Goal: Transaction & Acquisition: Purchase product/service

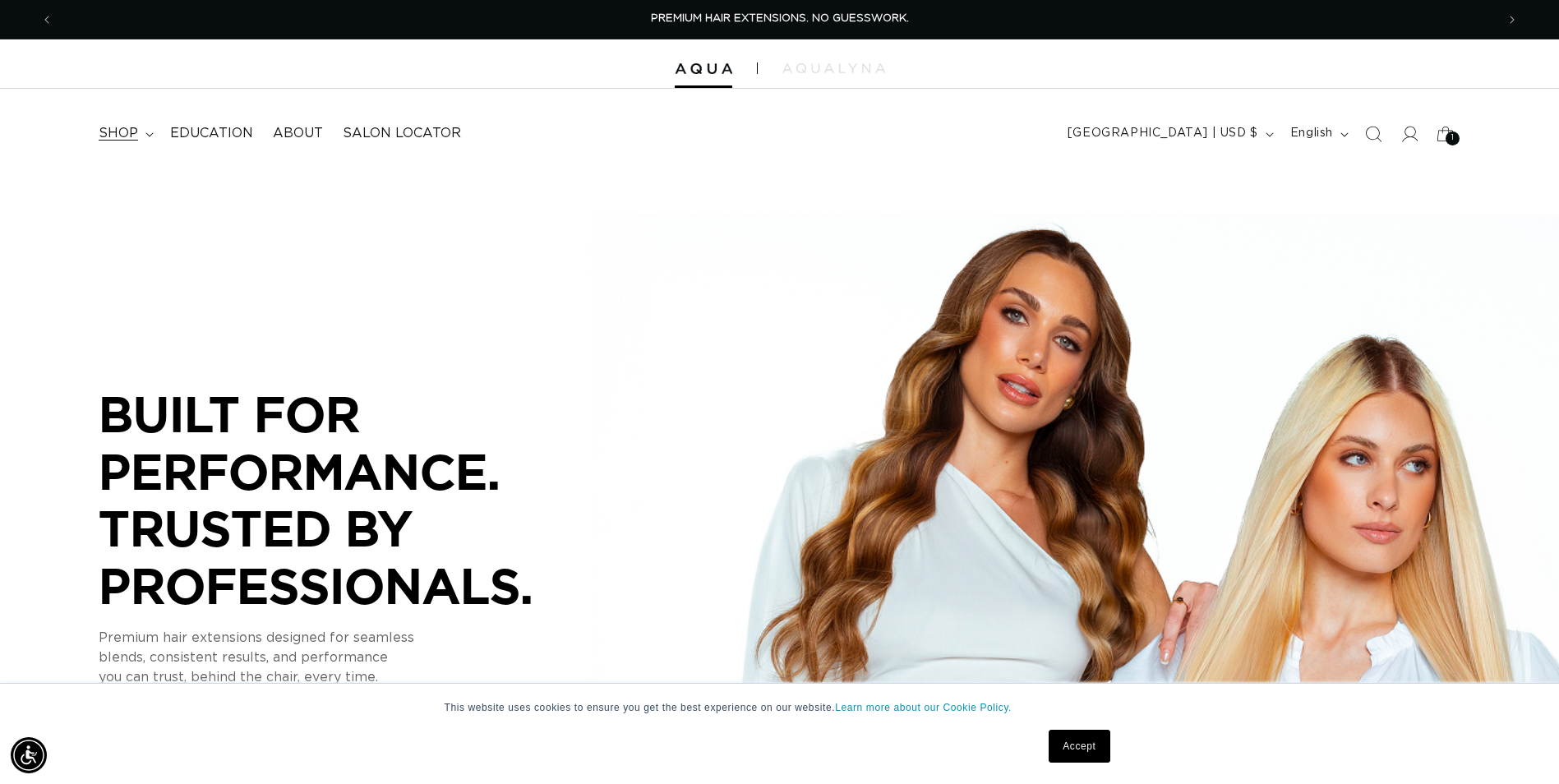
click at [134, 139] on span "shop" at bounding box center [118, 134] width 39 height 17
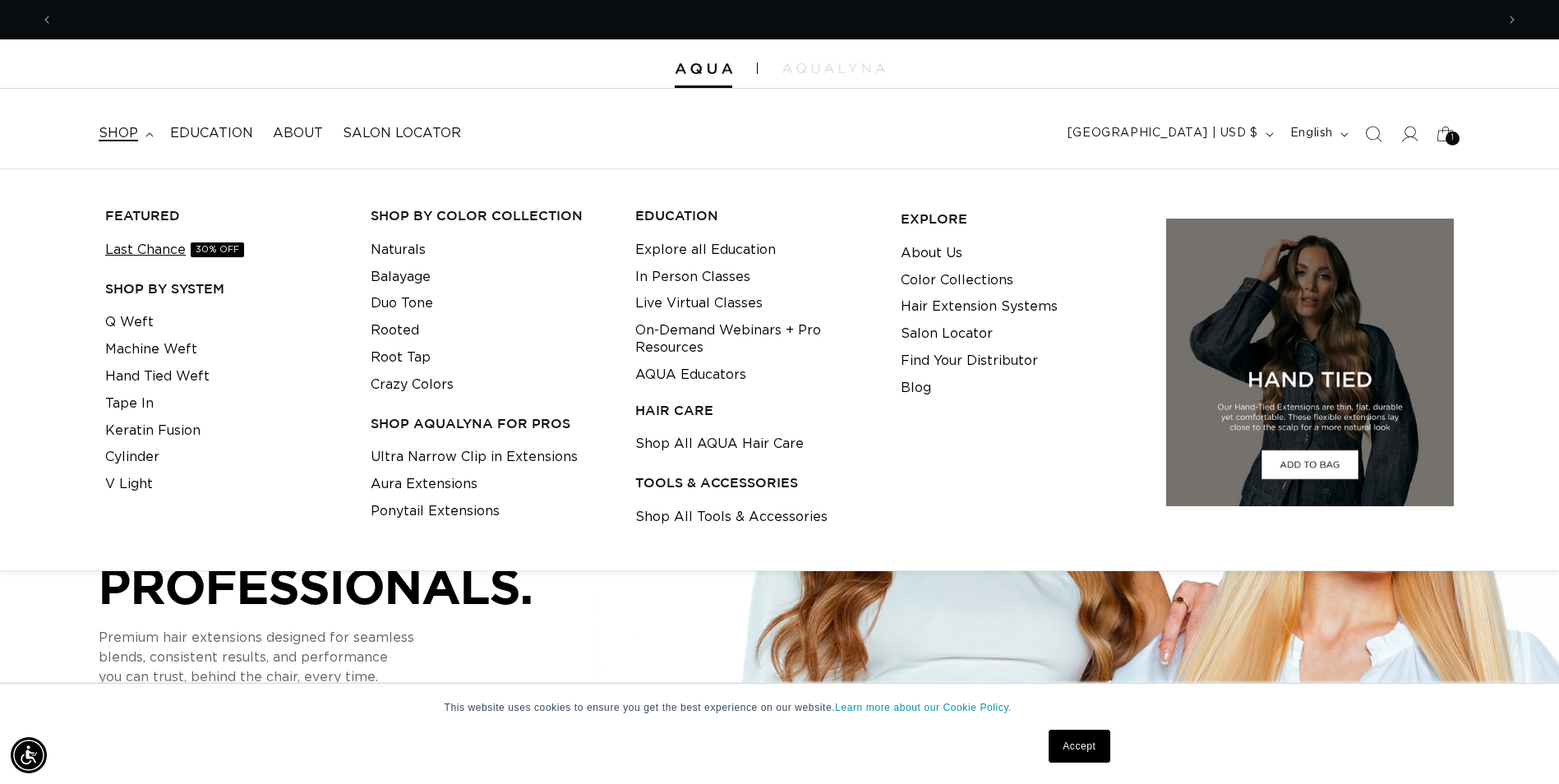
scroll to position [0, 1443]
click at [141, 371] on link "Hand Tied Weft" at bounding box center [158, 377] width 104 height 27
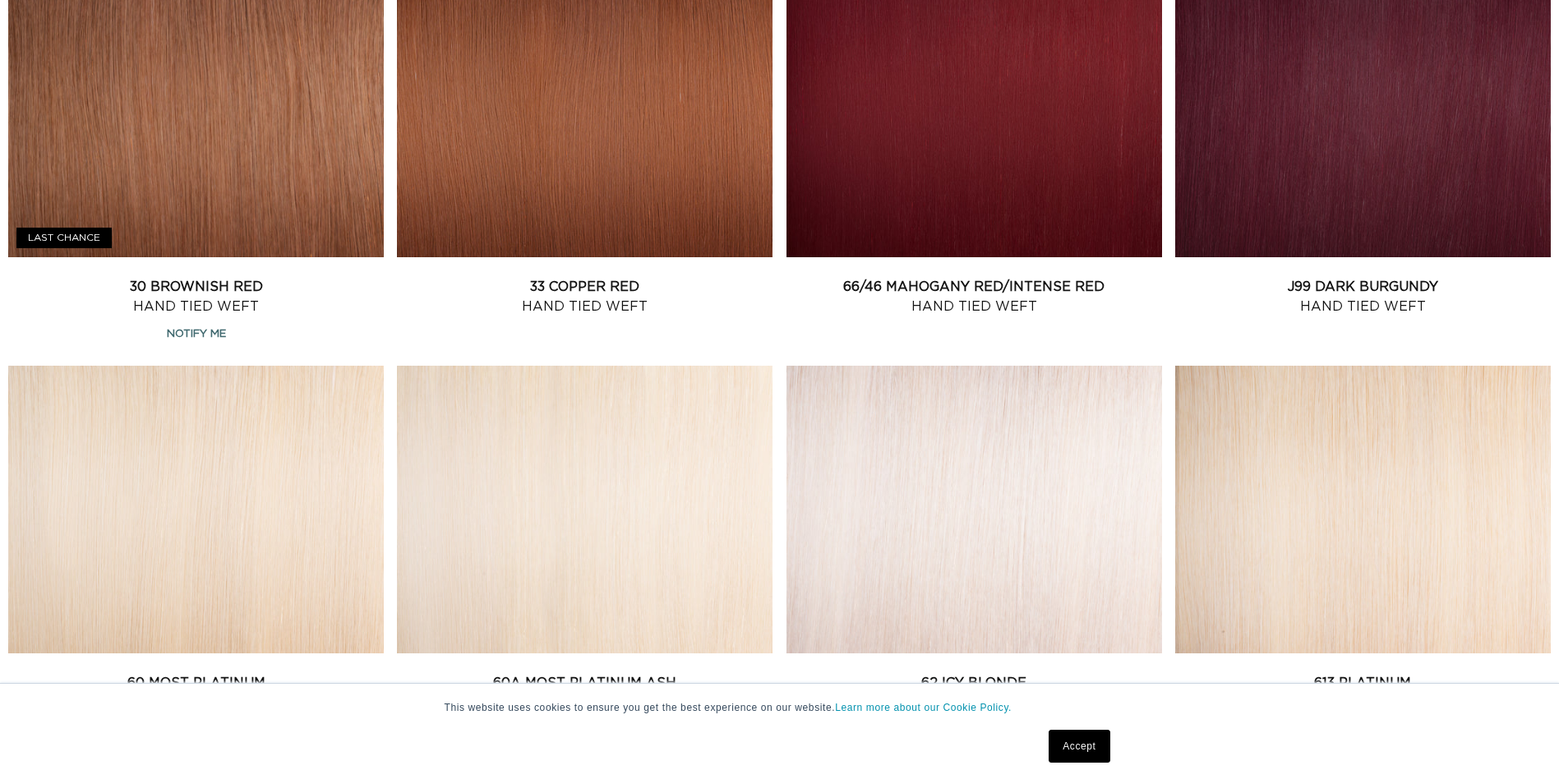
scroll to position [2301, 0]
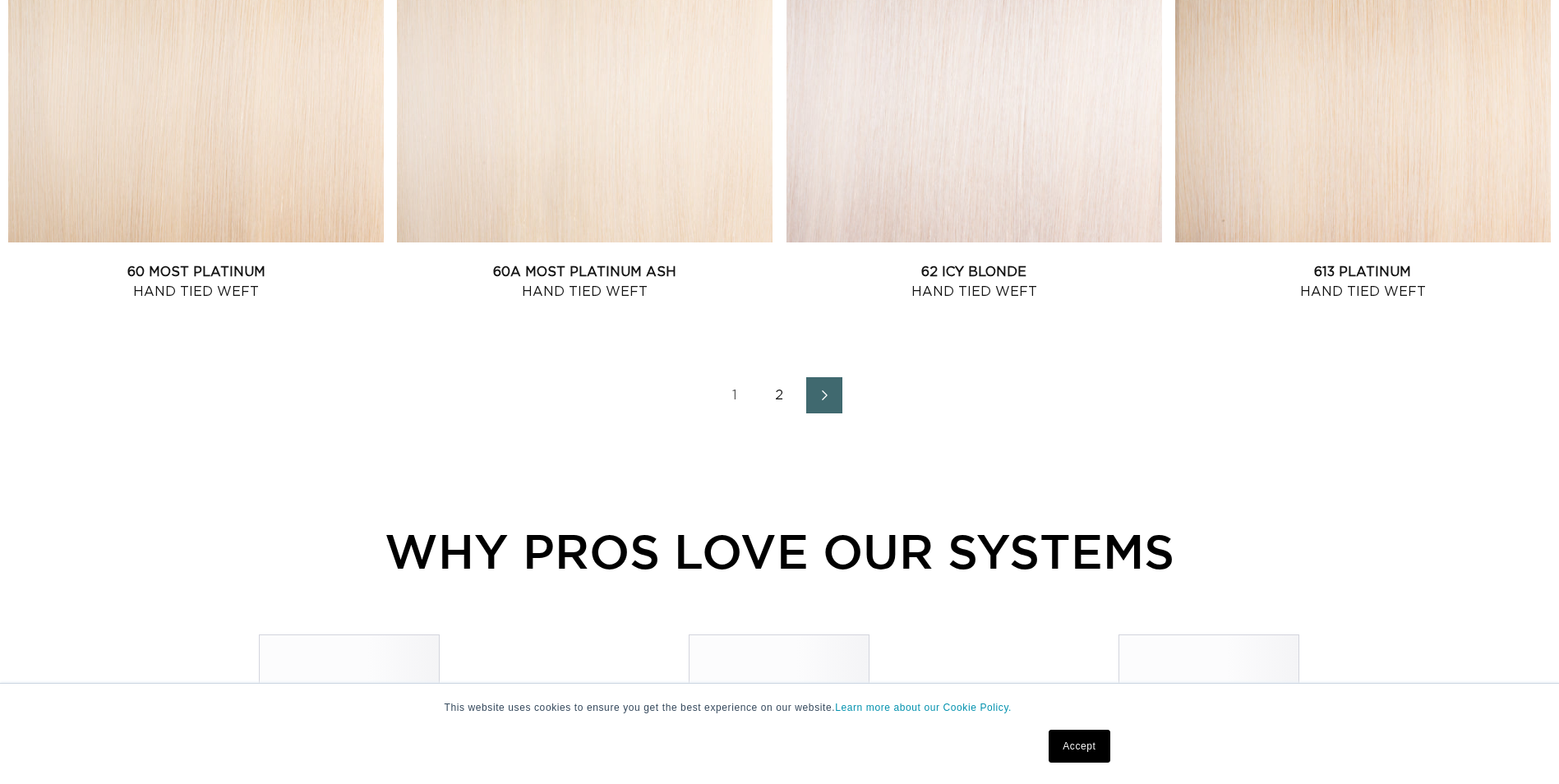
click at [777, 399] on link "2" at bounding box center [780, 395] width 36 height 36
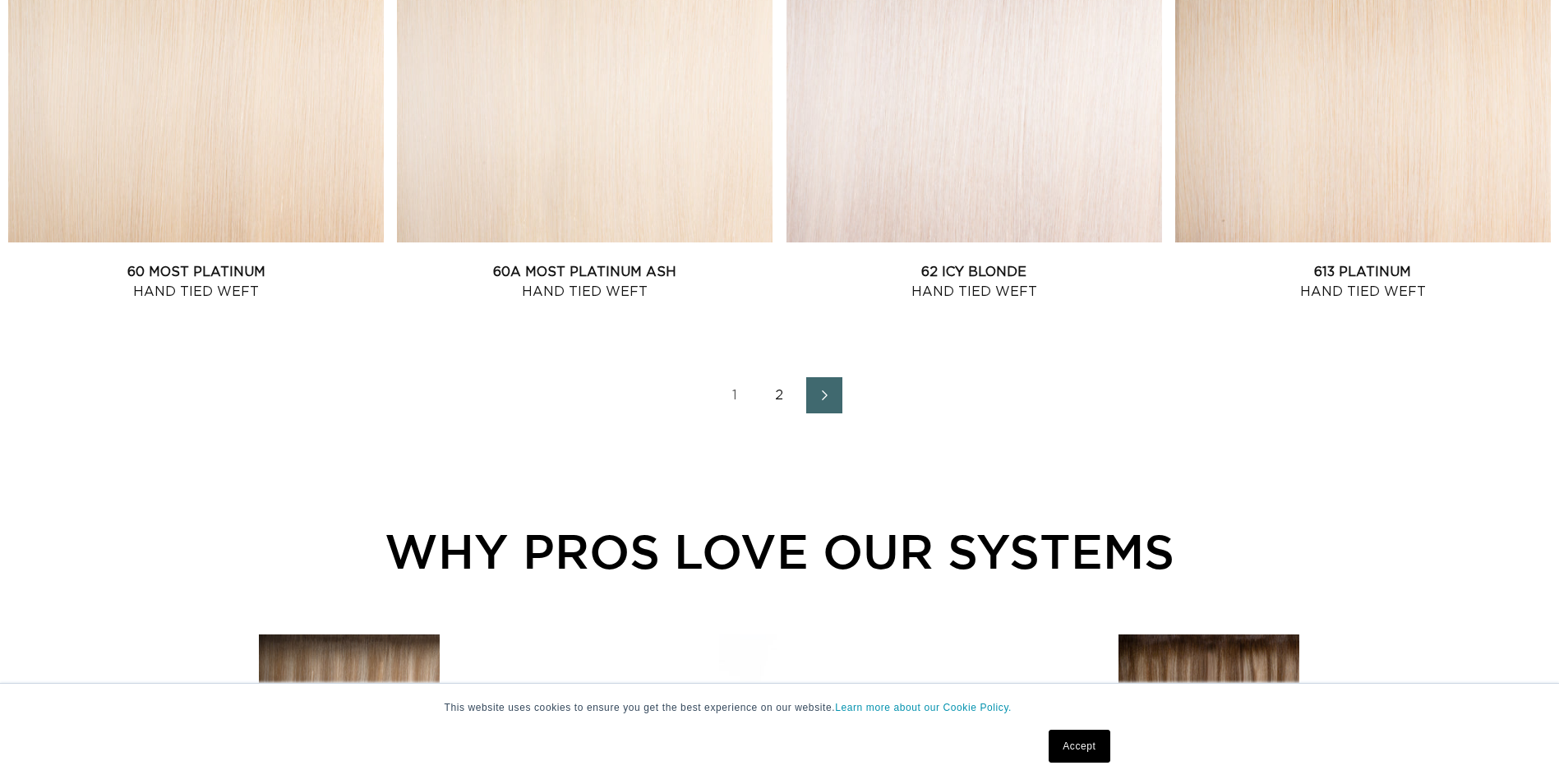
scroll to position [0, 2884]
